Goal: Task Accomplishment & Management: Use online tool/utility

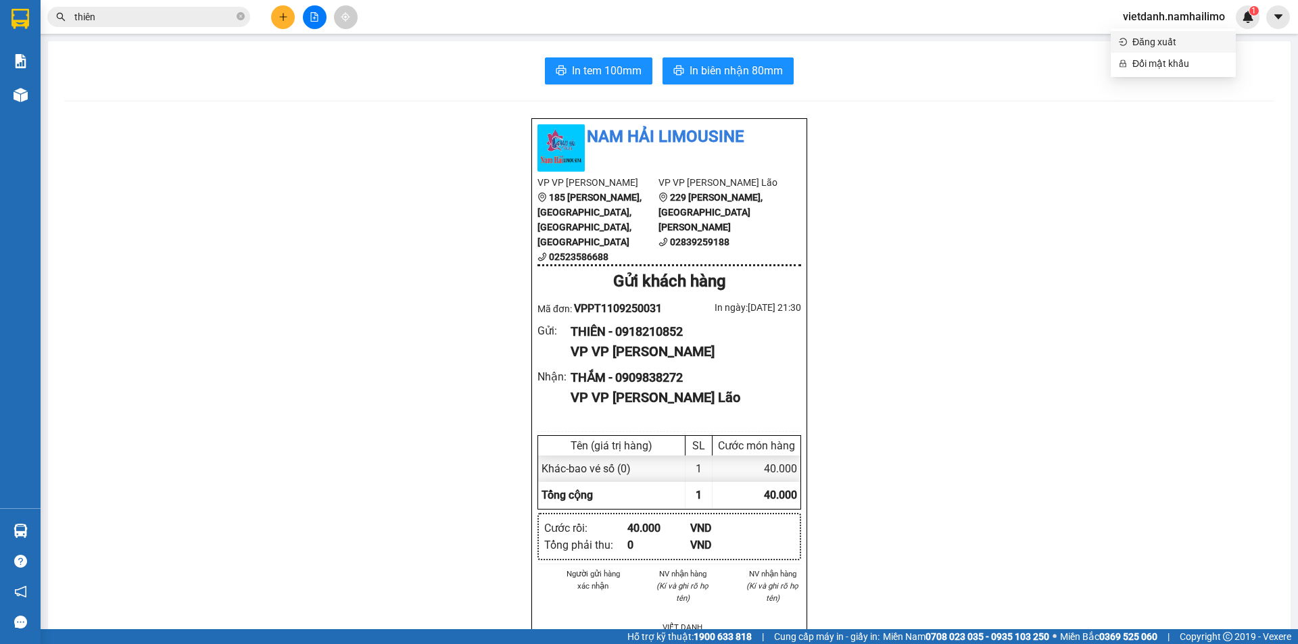
click at [1178, 44] on span "Đăng xuất" at bounding box center [1179, 41] width 95 height 15
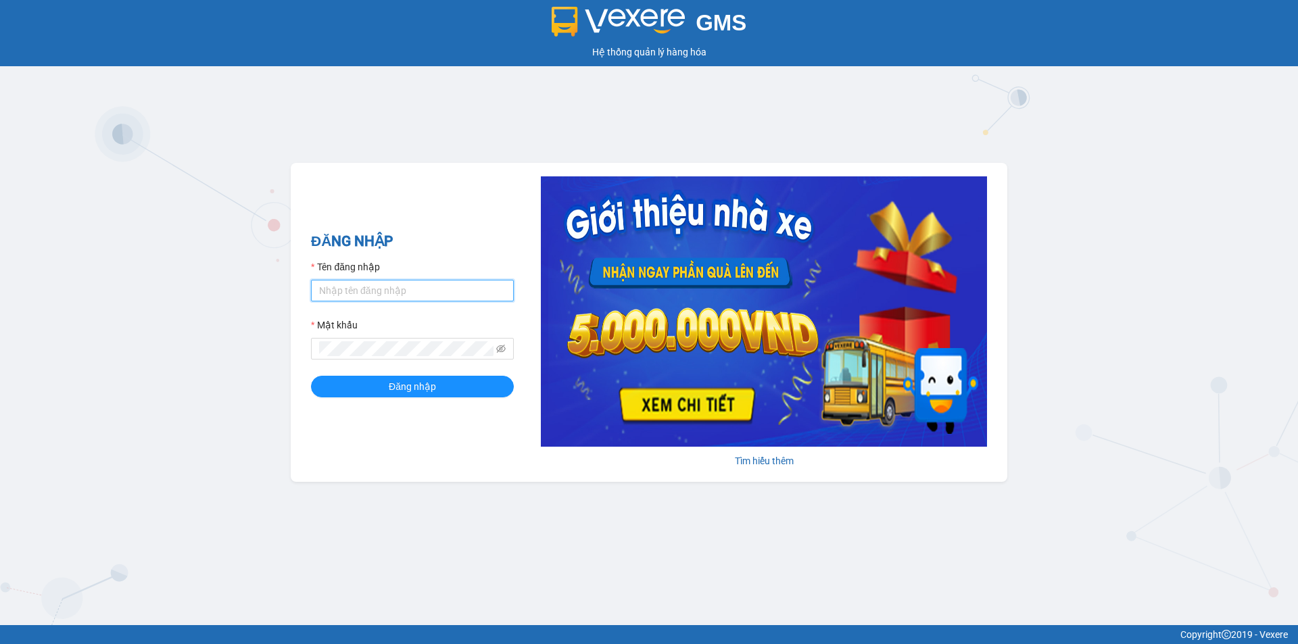
click at [396, 291] on input "Tên đăng nhập" at bounding box center [412, 291] width 203 height 22
type input "lehoangvi.namhailimo"
click at [311, 376] on button "Đăng nhập" at bounding box center [412, 387] width 203 height 22
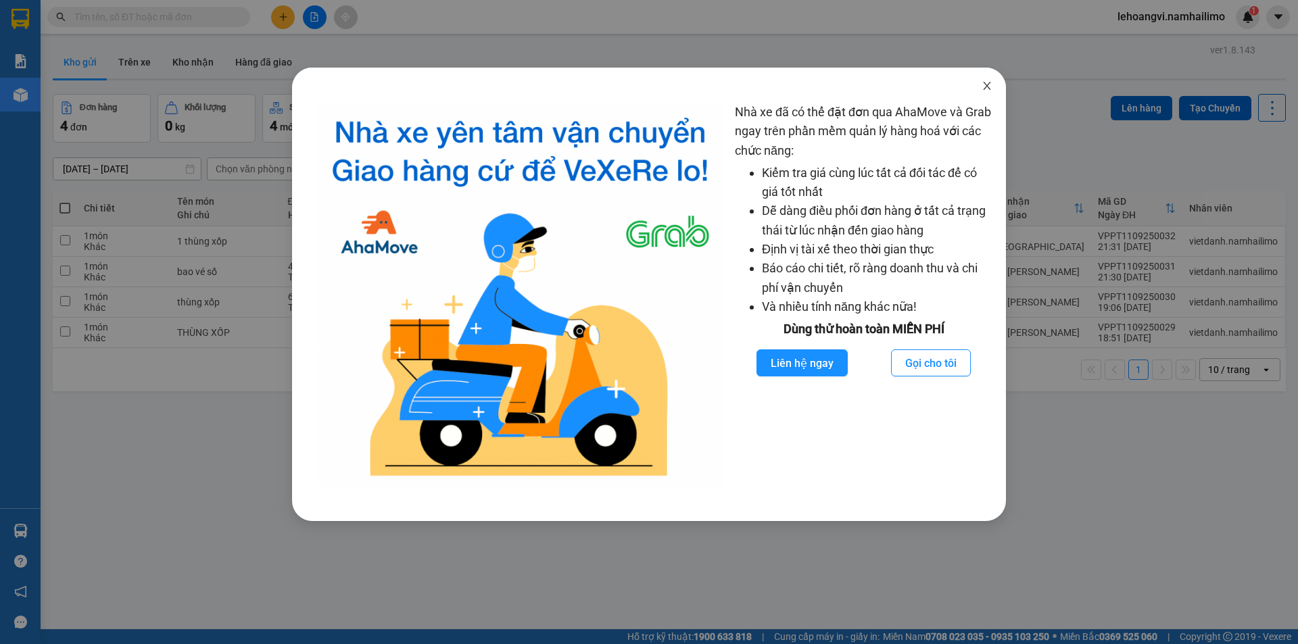
click at [980, 80] on span "Close" at bounding box center [987, 87] width 38 height 38
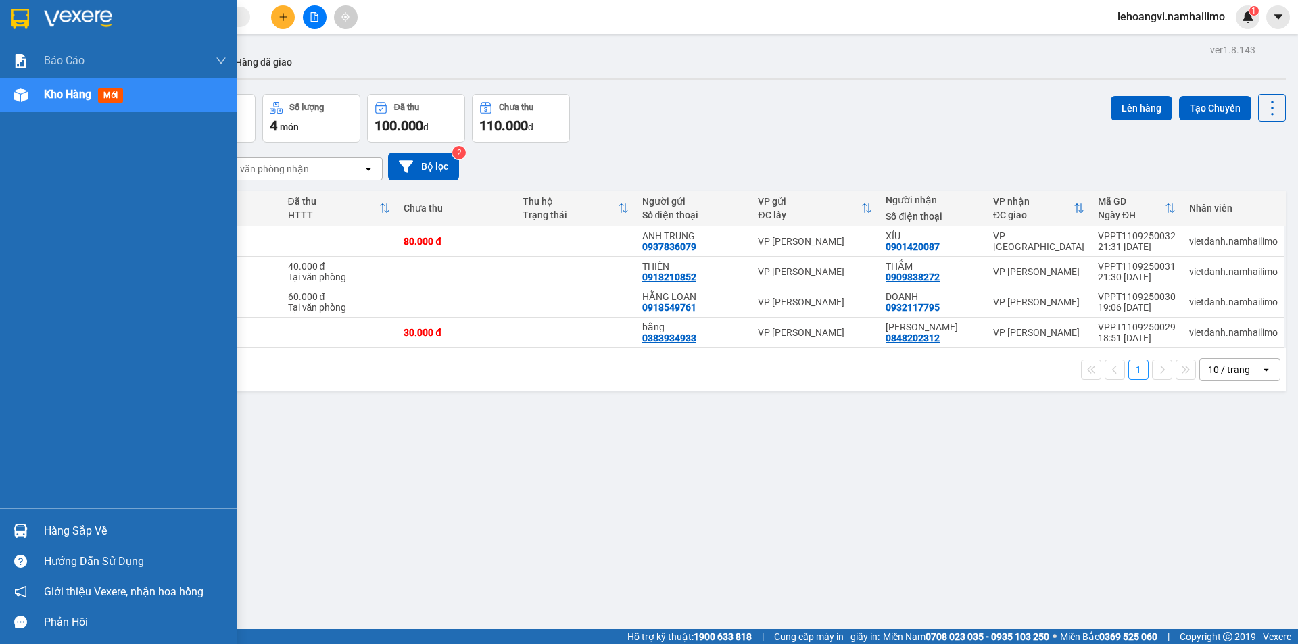
click at [95, 521] on div "Hàng sắp về" at bounding box center [135, 531] width 183 height 20
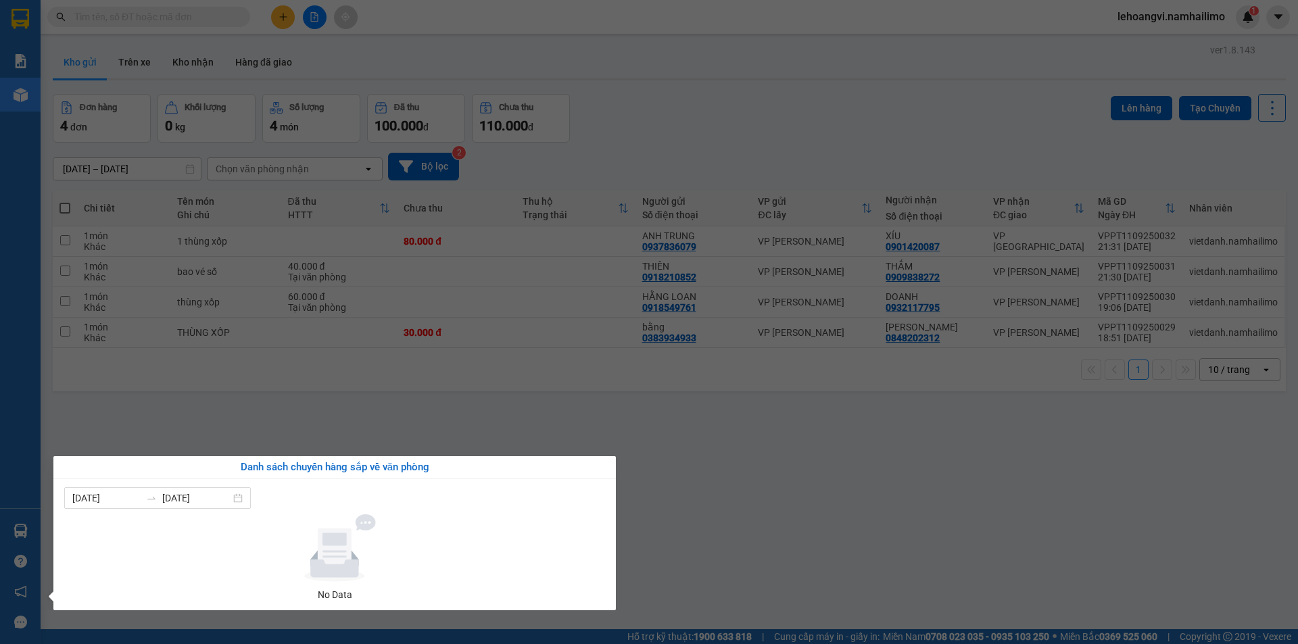
click at [752, 418] on section "Kết quả tìm kiếm ( 0 ) Bộ lọc No Data lehoangvi.namhailimo 1 Báo cáo Báo cáo dò…" at bounding box center [649, 322] width 1298 height 644
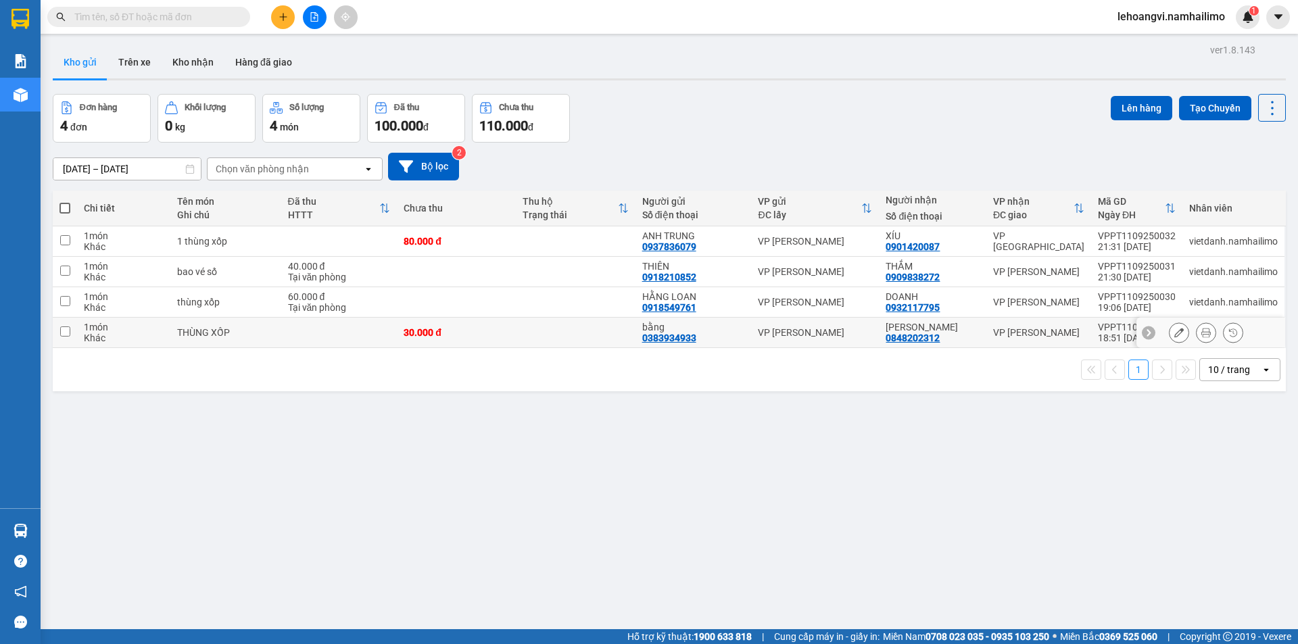
click at [1026, 318] on td "VP [PERSON_NAME]" at bounding box center [1038, 333] width 105 height 30
checkbox input "true"
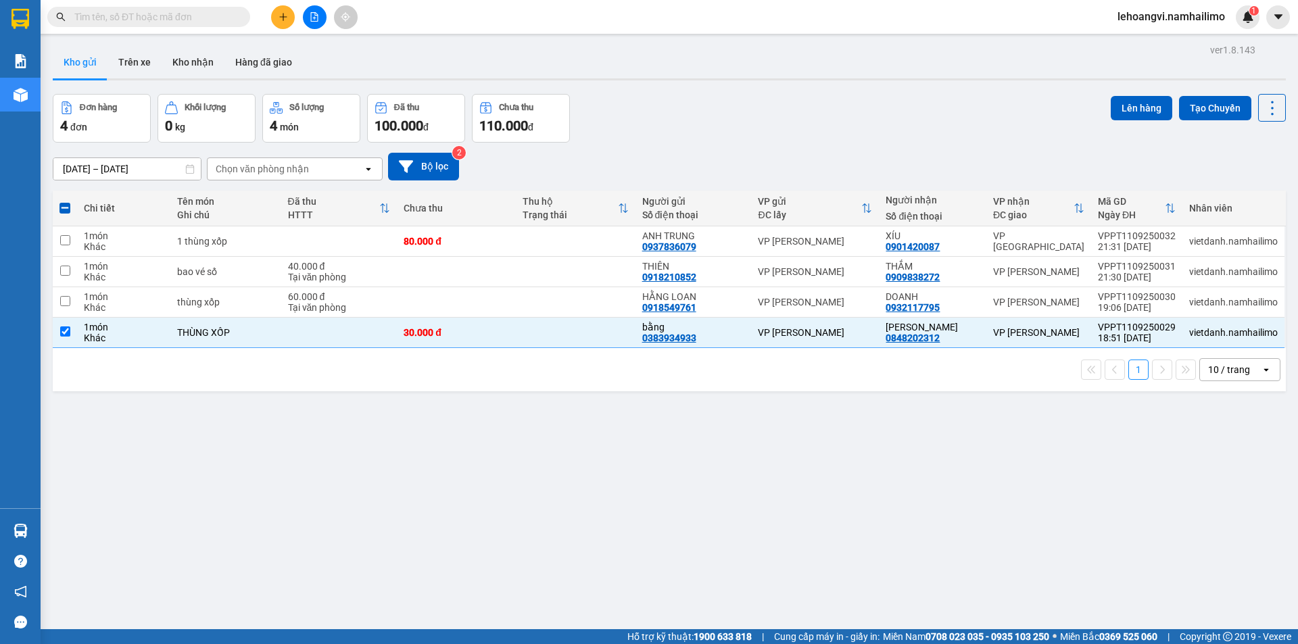
click at [1141, 91] on div "ver 1.8.143 Kho gửi Trên xe Kho nhận Hàng đã giao Đơn hàng 4 đơn Khối lượng 0 k…" at bounding box center [669, 363] width 1244 height 644
click at [1130, 101] on button "Lên hàng" at bounding box center [1142, 108] width 62 height 24
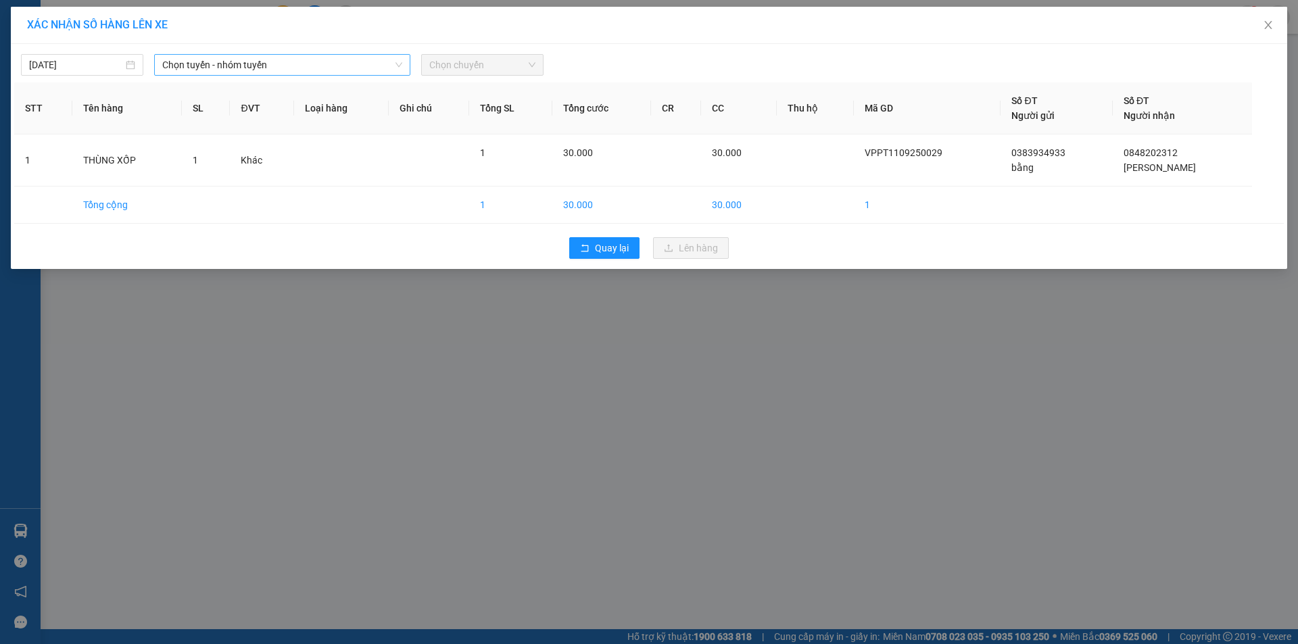
click at [300, 73] on span "Chọn tuyến - nhóm tuyến" at bounding box center [282, 65] width 240 height 20
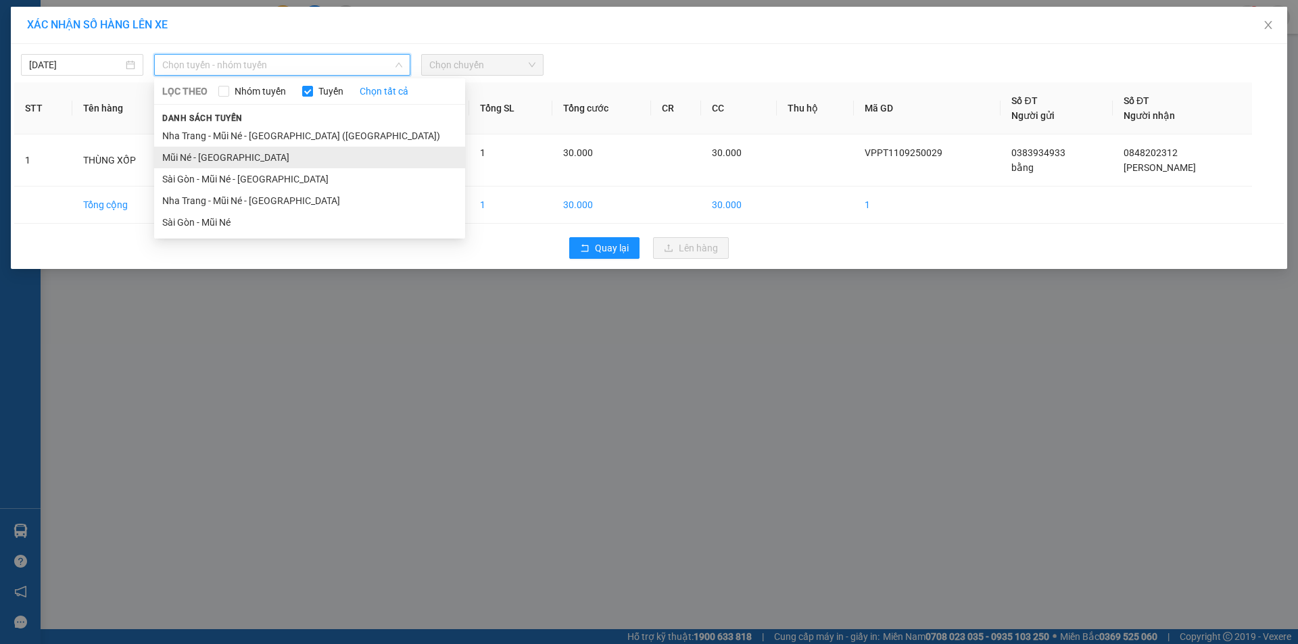
click at [241, 156] on li "Mũi Né - [GEOGRAPHIC_DATA]" at bounding box center [309, 158] width 311 height 22
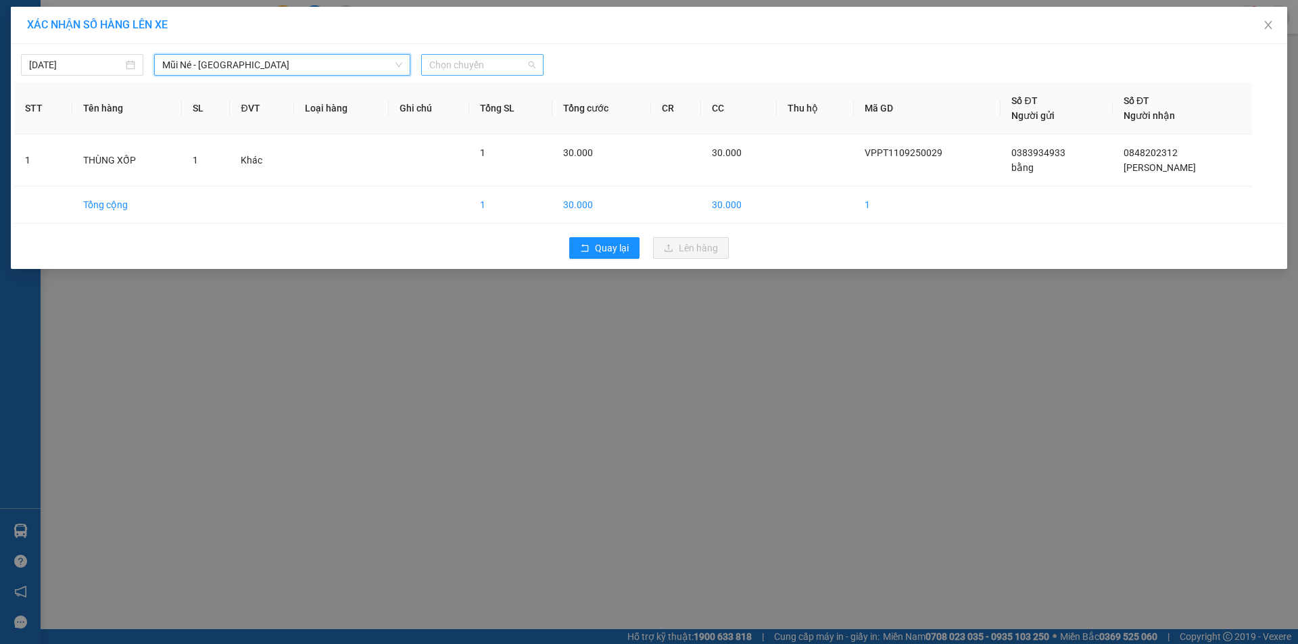
click at [453, 68] on span "Chọn chuyến" at bounding box center [482, 65] width 106 height 20
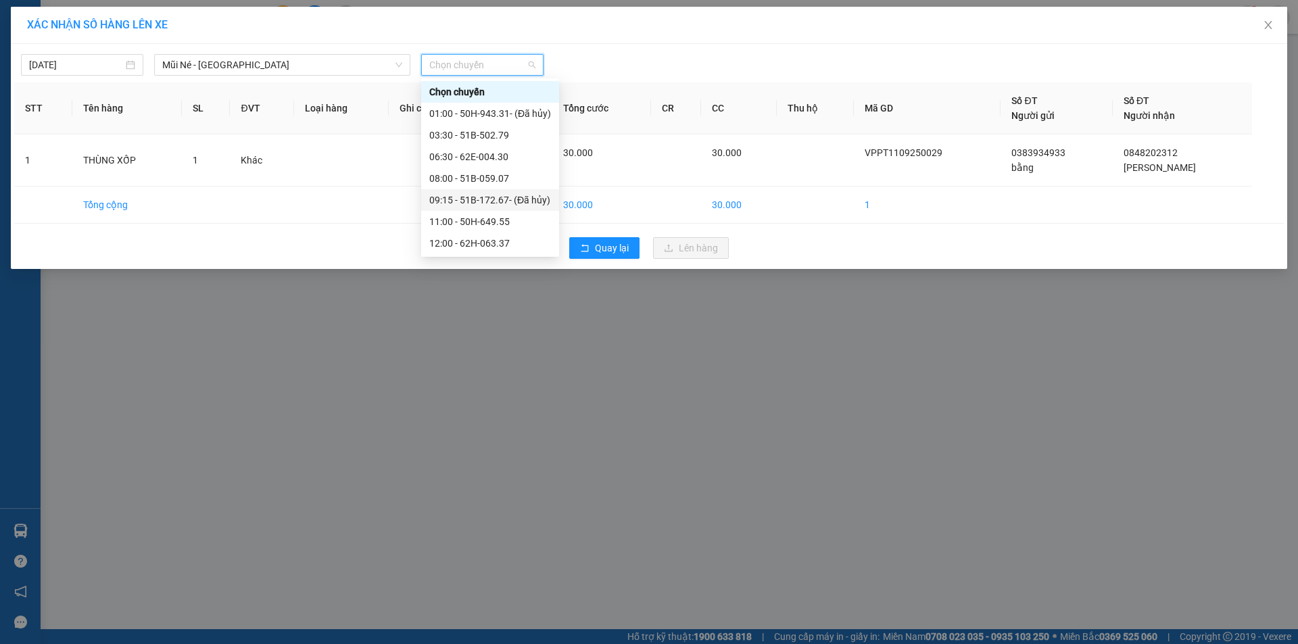
scroll to position [130, 0]
click at [518, 220] on div "18:00 - 62F-003.18" at bounding box center [490, 221] width 122 height 15
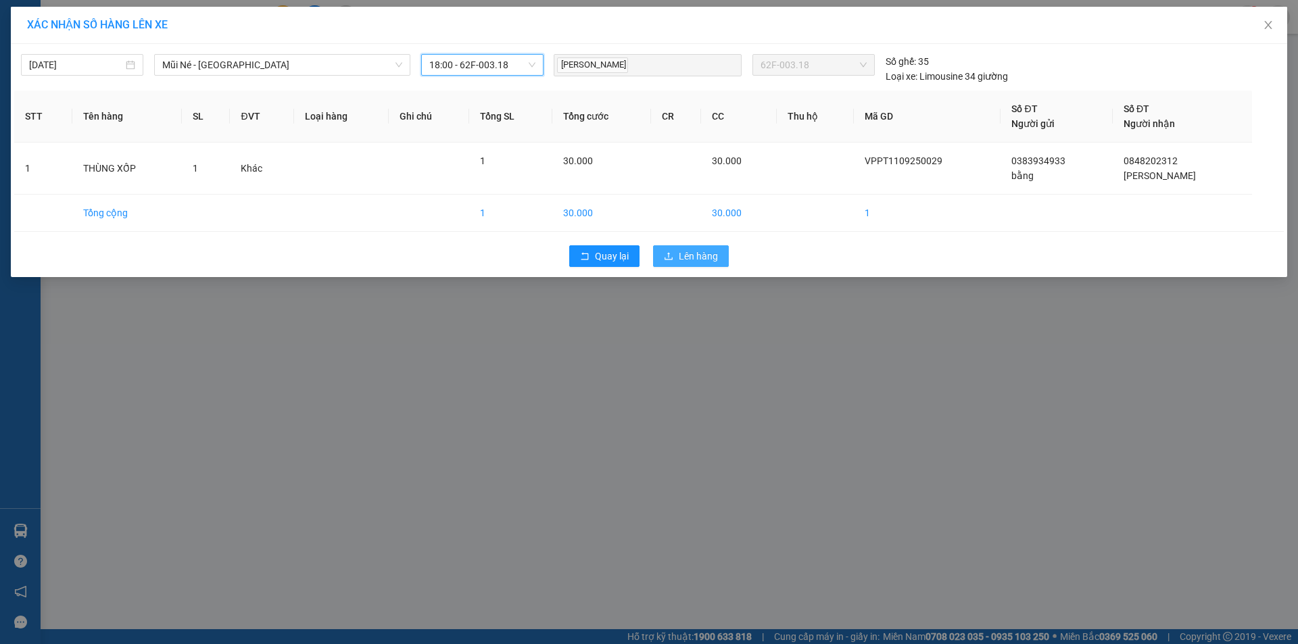
click at [687, 262] on span "Lên hàng" at bounding box center [698, 256] width 39 height 15
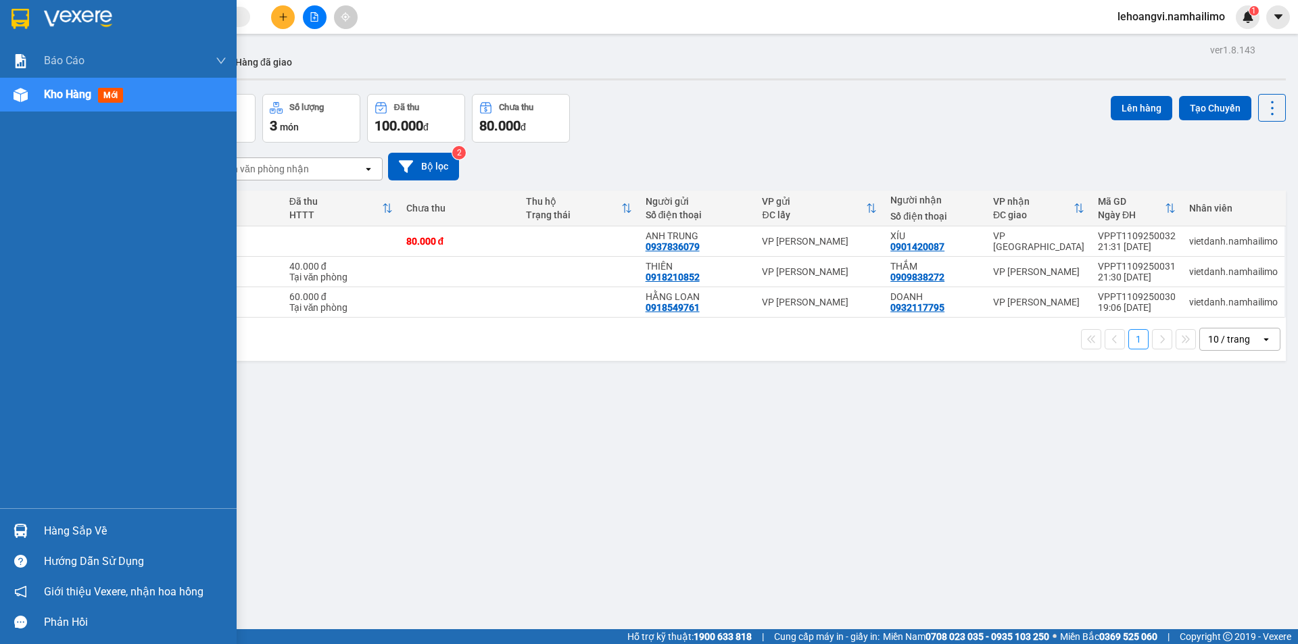
click at [35, 519] on div "Hàng sắp về" at bounding box center [118, 531] width 237 height 30
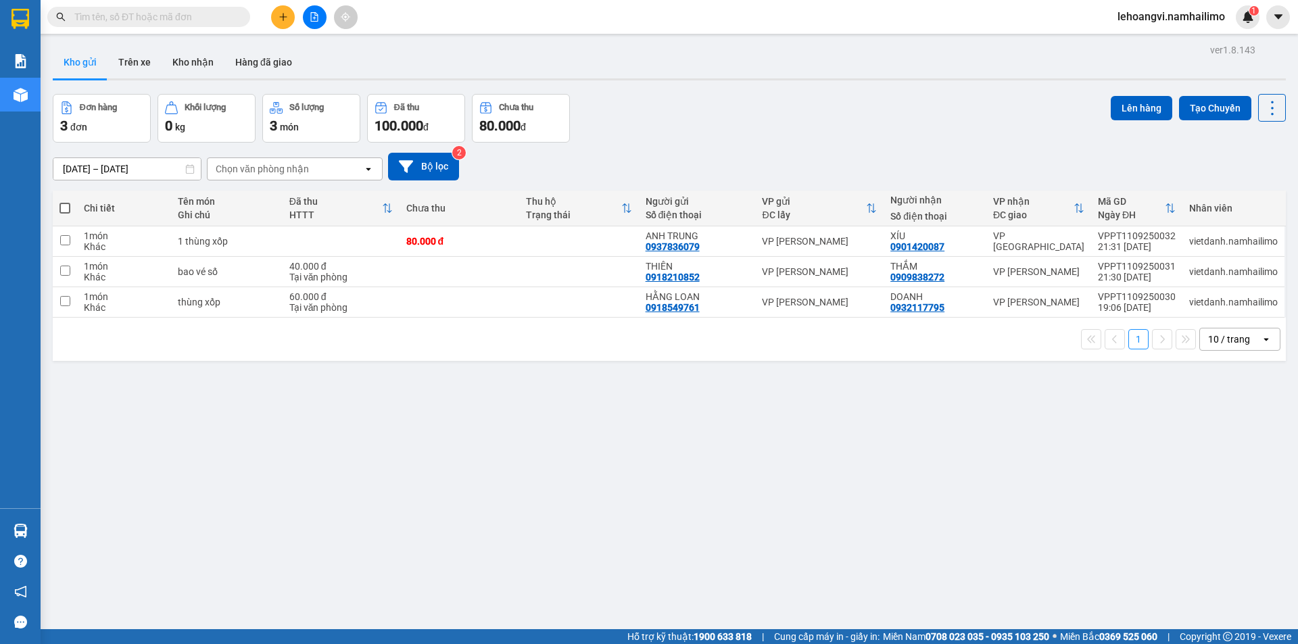
click at [978, 402] on section "Kết quả tìm kiếm ( 0 ) Bộ lọc No Data lehoangvi.namhailimo 1 Báo cáo Báo cáo dò…" at bounding box center [649, 322] width 1298 height 644
drag, startPoint x: 1207, startPoint y: 437, endPoint x: 1178, endPoint y: 415, distance: 36.6
click at [1206, 437] on div "ver 1.8.143 Kho gửi Trên xe Kho nhận Hàng đã giao Đơn hàng 3 đơn Khối lượng 0 k…" at bounding box center [669, 363] width 1244 height 644
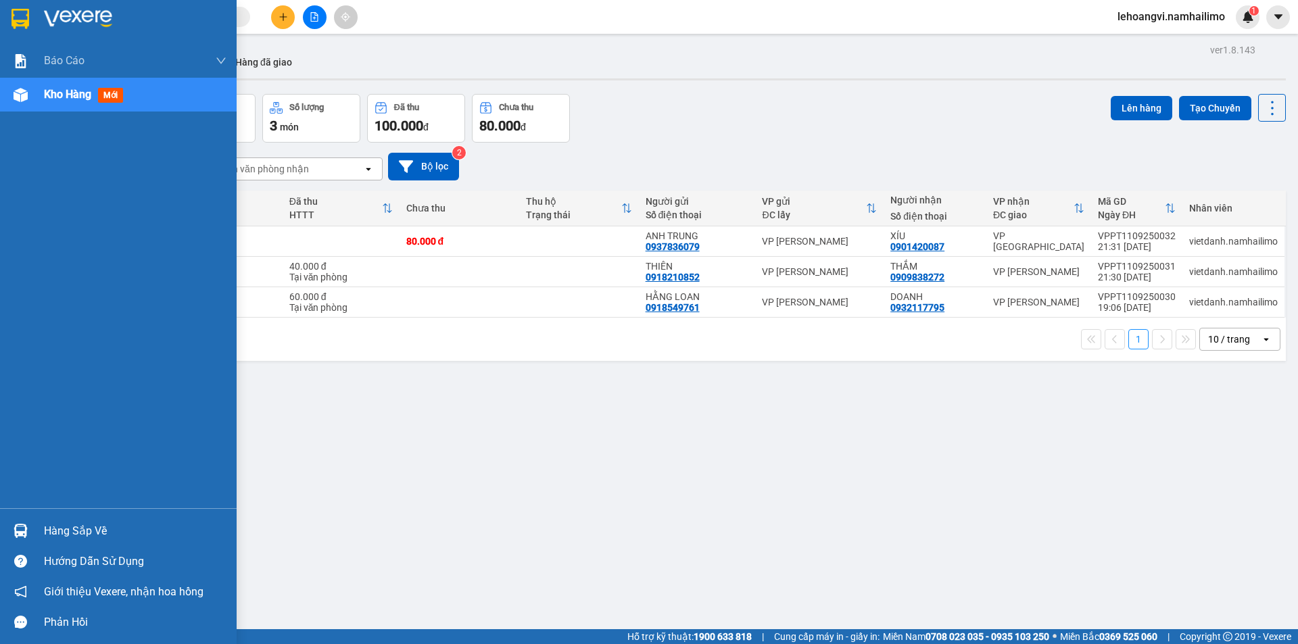
click at [28, 525] on div at bounding box center [21, 531] width 24 height 24
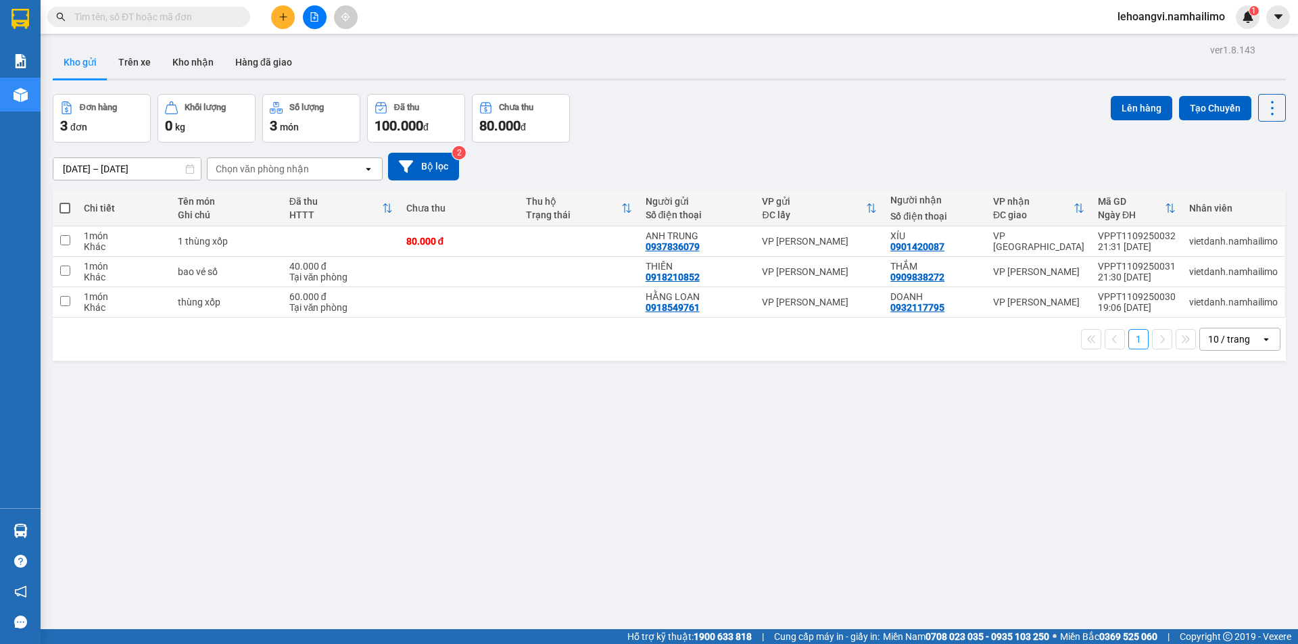
drag, startPoint x: 817, startPoint y: 481, endPoint x: 537, endPoint y: 252, distance: 361.8
click at [815, 480] on section "Kết quả tìm kiếm ( 0 ) Bộ lọc No Data lehoangvi.namhailimo 1 Báo cáo Báo cáo dò…" at bounding box center [649, 322] width 1298 height 644
click at [195, 67] on button "Kho nhận" at bounding box center [193, 62] width 63 height 32
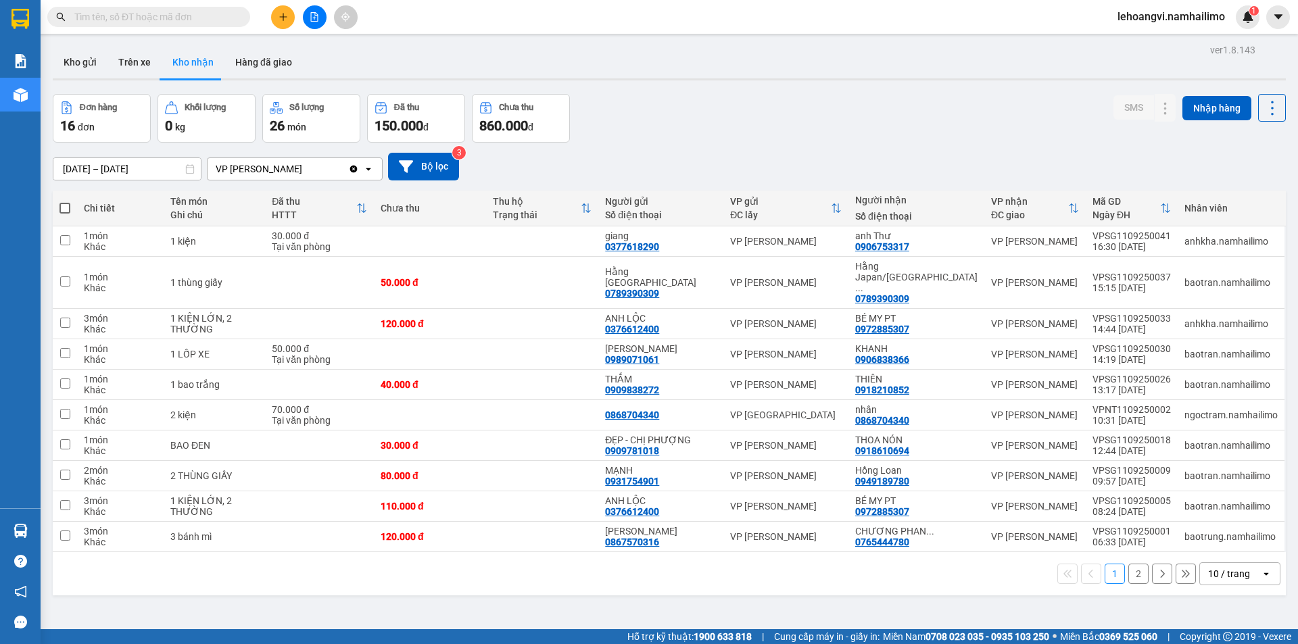
click at [1134, 564] on button "2" at bounding box center [1138, 574] width 20 height 20
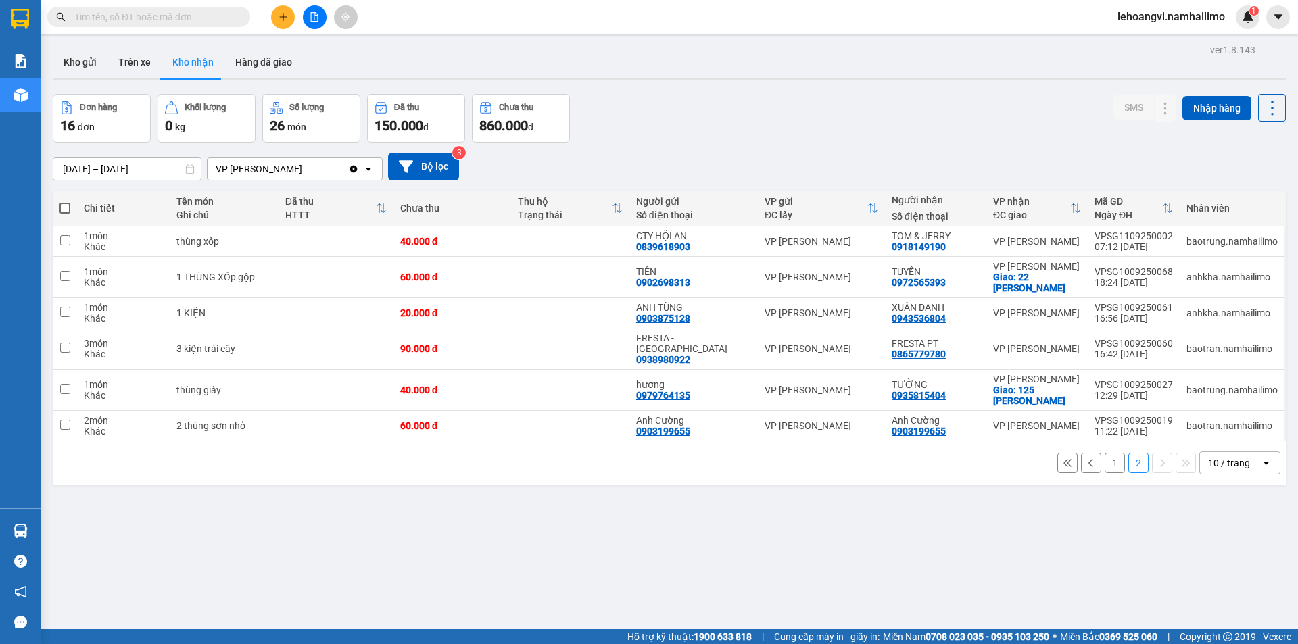
click at [1105, 453] on button "1" at bounding box center [1115, 463] width 20 height 20
